Goal: Information Seeking & Learning: Check status

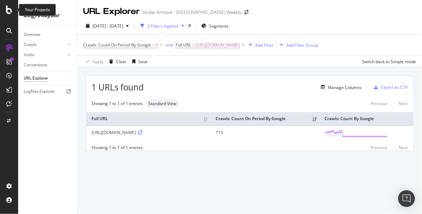
click at [7, 7] on icon at bounding box center [9, 10] width 6 height 8
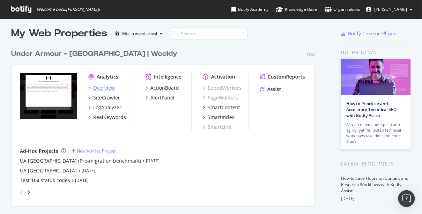
scroll to position [4, 0]
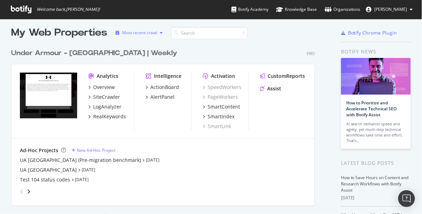
click at [156, 32] on div "Most recent crawl" at bounding box center [139, 33] width 35 height 4
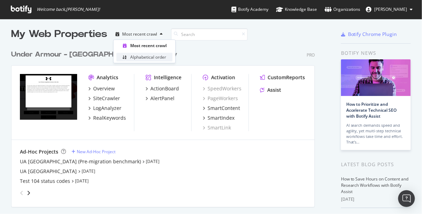
click at [140, 57] on div "Alphabetical order" at bounding box center [148, 57] width 36 height 6
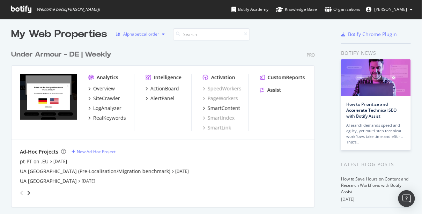
click at [161, 34] on div "button" at bounding box center [163, 34] width 8 height 4
click at [148, 45] on div "Most recent crawl" at bounding box center [147, 46] width 35 height 6
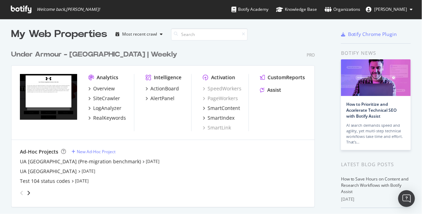
click at [75, 54] on div "Under Armour - [GEOGRAPHIC_DATA] | Weekly" at bounding box center [94, 55] width 166 height 10
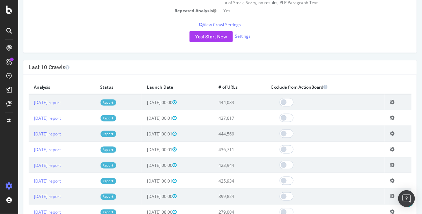
scroll to position [173, 0]
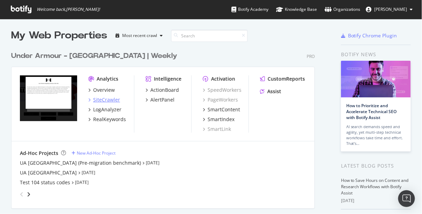
scroll to position [2, 0]
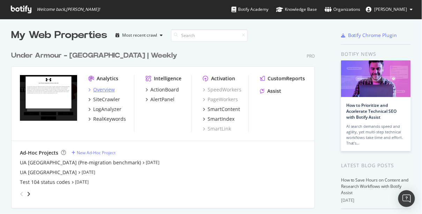
click at [104, 89] on div "Overview" at bounding box center [104, 89] width 22 height 7
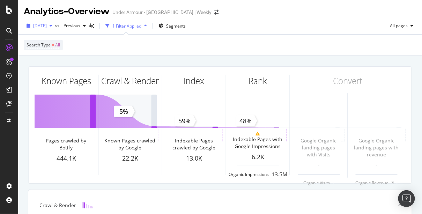
click at [46, 27] on span "2025 Sep. 8th" at bounding box center [40, 26] width 14 height 6
click at [8, 8] on icon at bounding box center [9, 10] width 6 height 8
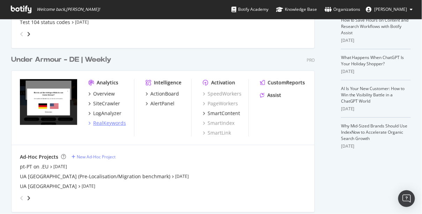
scroll to position [162, 0]
click at [108, 94] on div "Overview" at bounding box center [104, 93] width 22 height 7
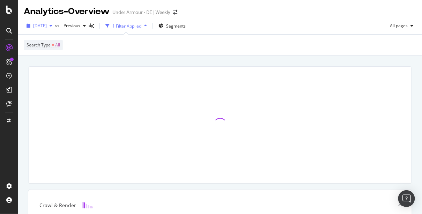
click at [47, 26] on span "2025 Sep. 4th" at bounding box center [40, 26] width 14 height 6
